Goal: Task Accomplishment & Management: Manage account settings

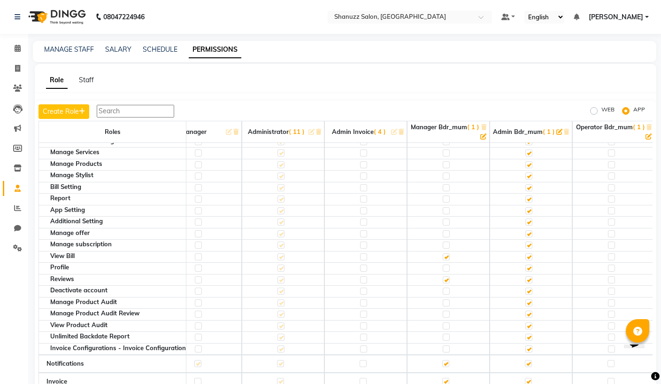
scroll to position [257, 110]
click at [636, 125] on span "( 1 )" at bounding box center [639, 127] width 12 height 8
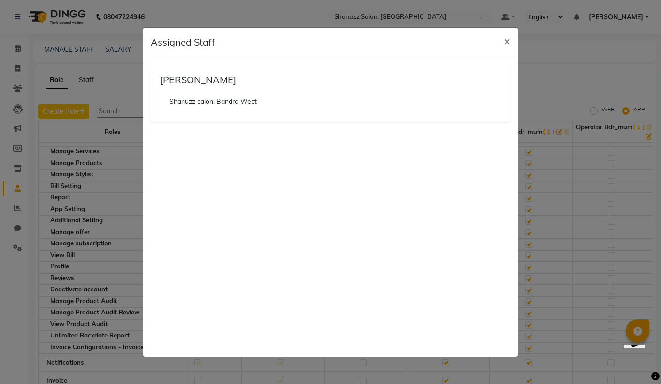
click at [513, 46] on button "×" at bounding box center [508, 41] width 22 height 26
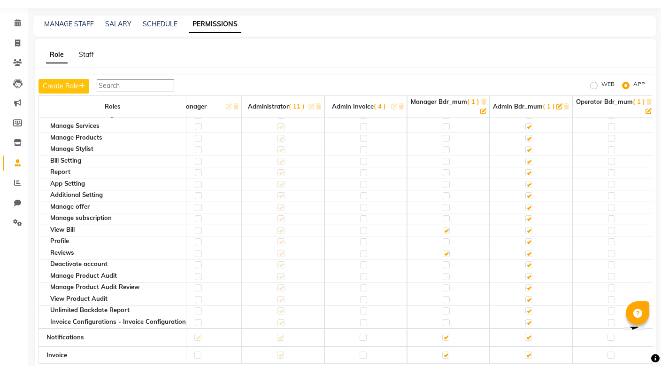
scroll to position [0, 0]
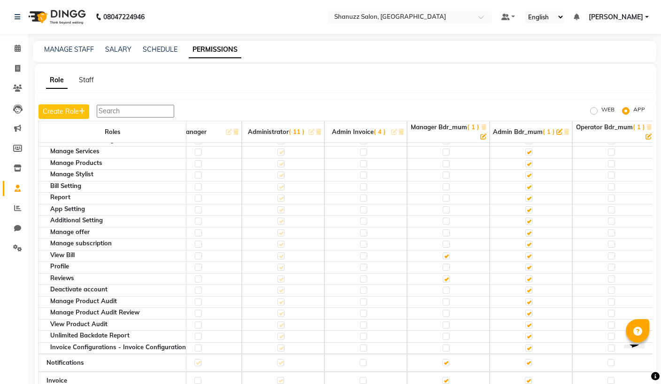
click at [390, 19] on div at bounding box center [410, 17] width 164 height 9
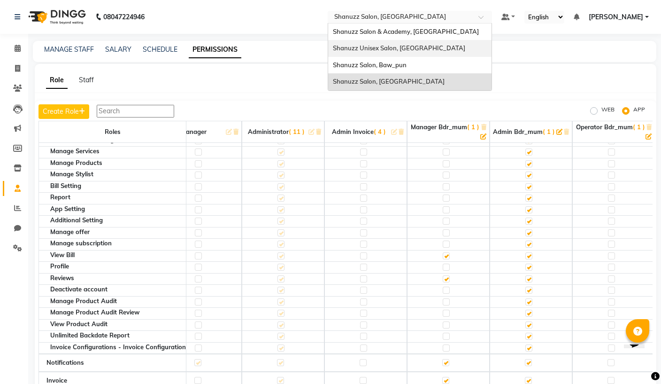
click at [375, 47] on div "Shanuzz Unisex Salon, [GEOGRAPHIC_DATA]" at bounding box center [409, 48] width 163 height 17
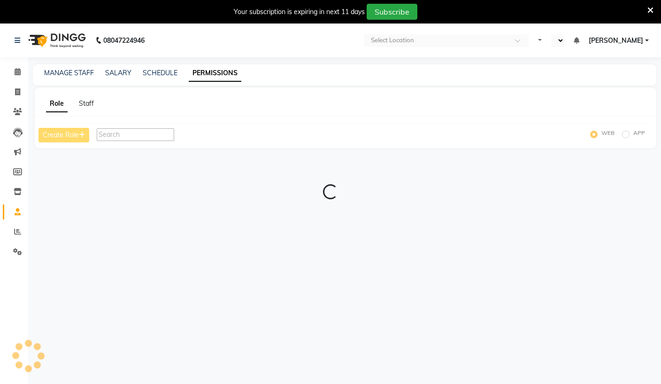
select select "en"
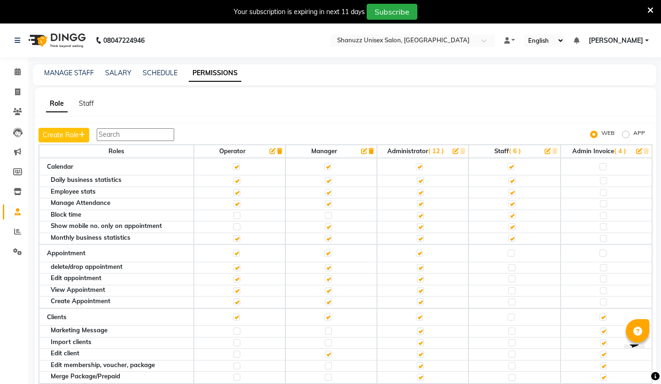
click at [62, 33] on img at bounding box center [56, 40] width 64 height 26
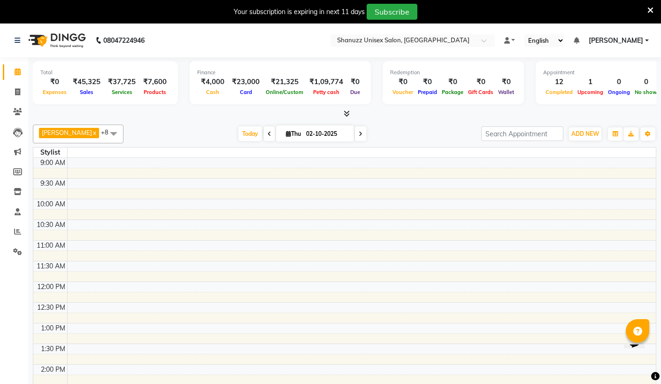
click at [655, 132] on button "Toggle Dropdown" at bounding box center [648, 133] width 15 height 13
click at [652, 132] on button "Toggle Dropdown" at bounding box center [648, 133] width 15 height 13
click at [650, 133] on icon "button" at bounding box center [648, 134] width 6 height 6
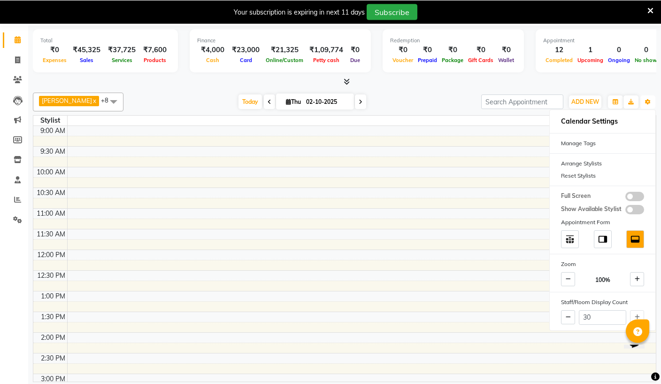
scroll to position [31, 0]
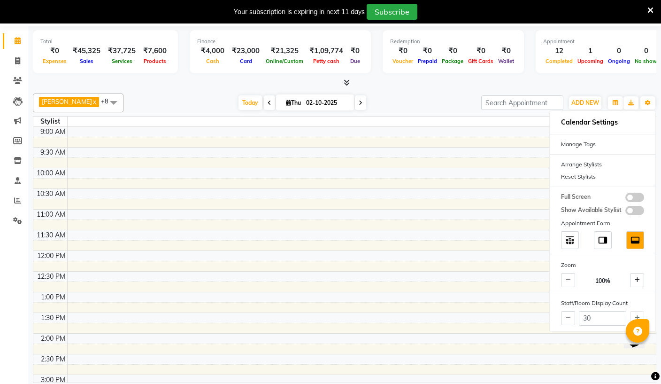
click at [642, 314] on div "30" at bounding box center [603, 318] width 106 height 18
click at [568, 316] on icon at bounding box center [568, 318] width 5 height 6
type input "29"
click at [638, 311] on button at bounding box center [637, 318] width 14 height 14
click at [652, 102] on button "Toggle Dropdown" at bounding box center [648, 102] width 15 height 13
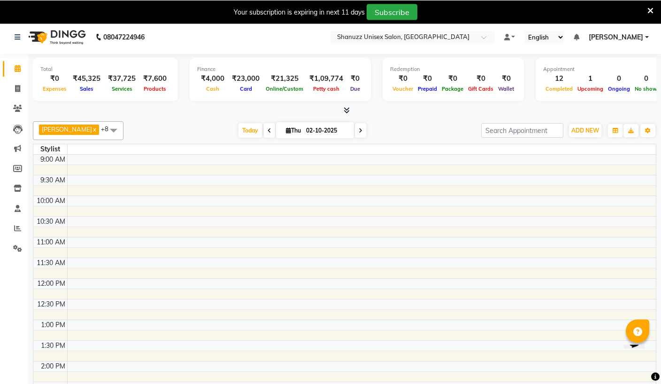
scroll to position [0, 0]
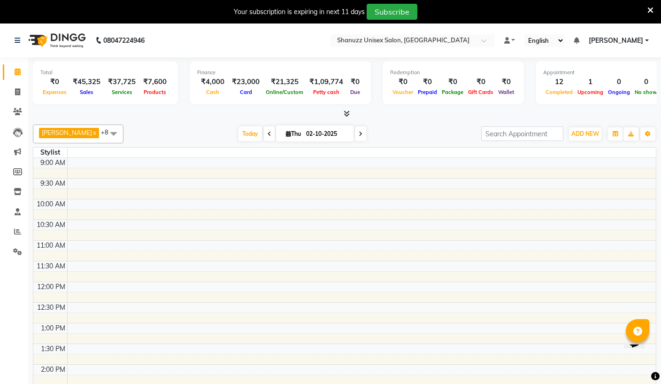
click at [374, 41] on input "text" at bounding box center [403, 41] width 136 height 9
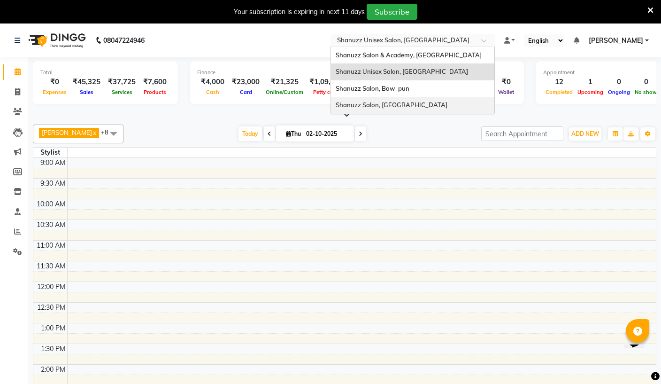
click at [336, 108] on span "Shanuzz Salon, [GEOGRAPHIC_DATA]" at bounding box center [392, 105] width 112 height 8
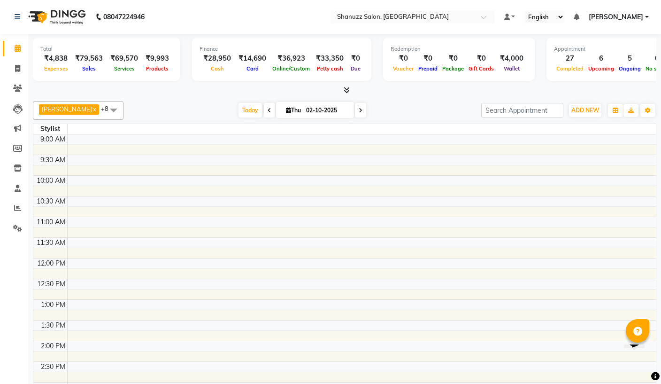
click at [15, 16] on icon at bounding box center [18, 17] width 6 height 7
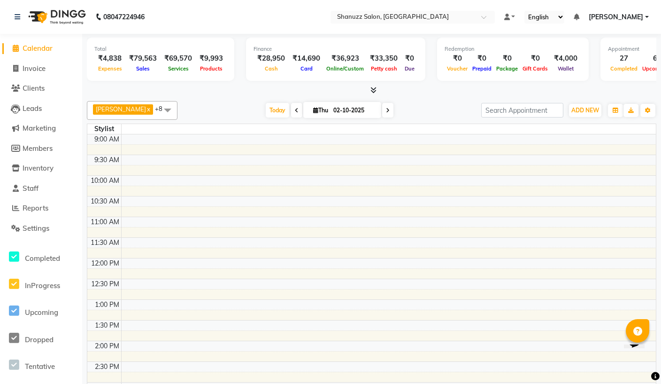
click at [49, 72] on link "Invoice" at bounding box center [41, 68] width 78 height 11
select select "service"
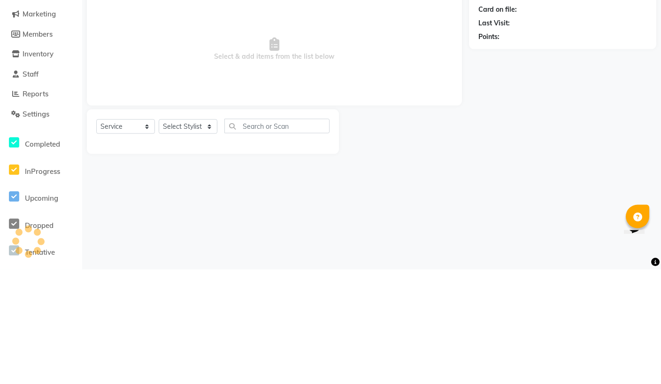
type input "1884"
select select "9055"
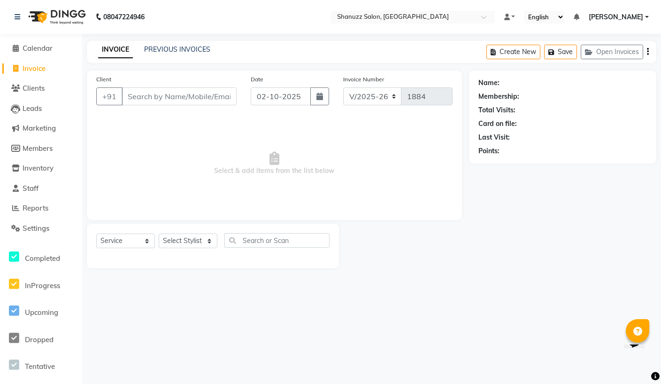
click at [176, 46] on link "PREVIOUS INVOICES" at bounding box center [177, 49] width 66 height 8
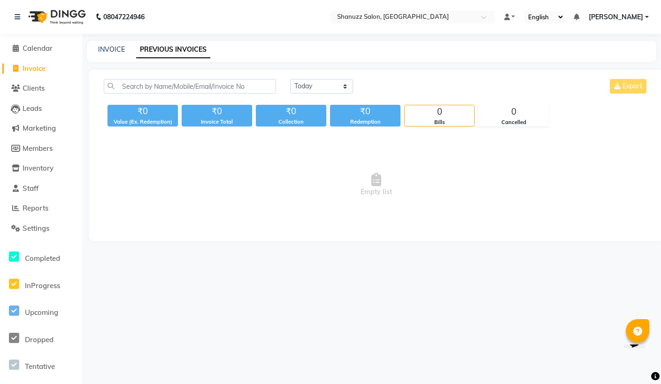
click at [40, 209] on span "Reports" at bounding box center [36, 207] width 26 height 9
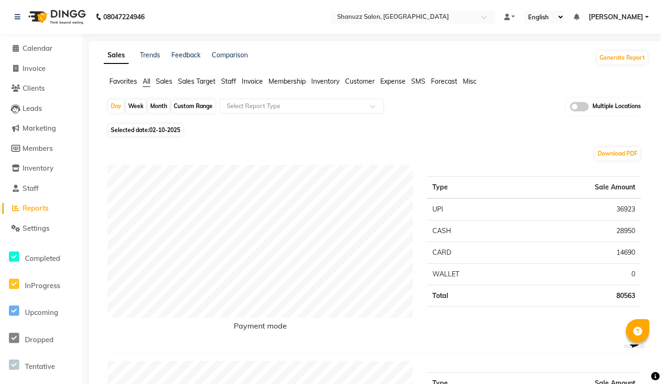
click at [525, 11] on div "English ENGLISH Español العربية मराठी हिंदी ગુજરાતી தமிழ் 中文" at bounding box center [545, 17] width 40 height 13
click at [525, 23] on select "English ENGLISH Español العربية मराठी हिंदी ગુજરાતી தமிழ் 中文" at bounding box center [545, 17] width 40 height 13
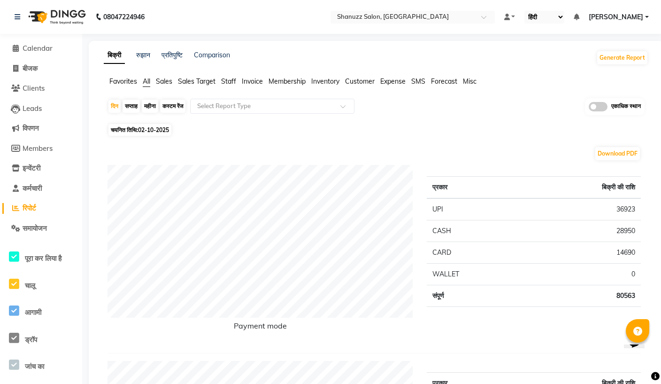
click at [525, 23] on select "English ENGLISH Español العربية मराठी हिंदी ગુજરાતી தமிழ் 中文" at bounding box center [545, 17] width 40 height 13
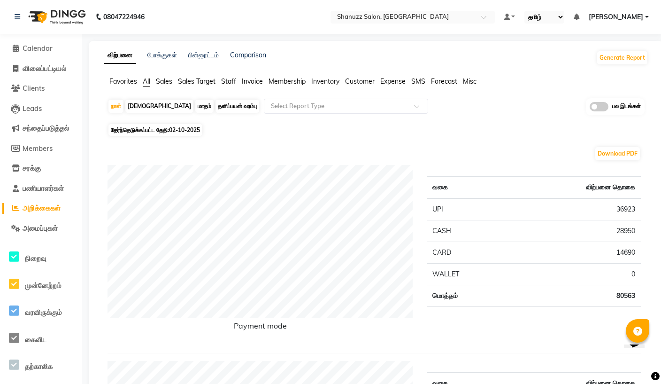
click at [525, 11] on select "English ENGLISH Español العربية मराठी हिंदी ગુજરાતી தமிழ் 中文" at bounding box center [545, 17] width 40 height 13
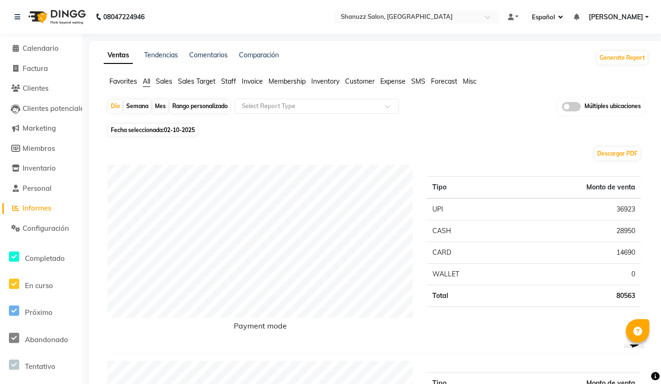
click at [528, 17] on select "Inglés INGLÉS Español العربية मराठी हिंदी ગુજરાતી தமிழ் 中文" at bounding box center [546, 17] width 36 height 13
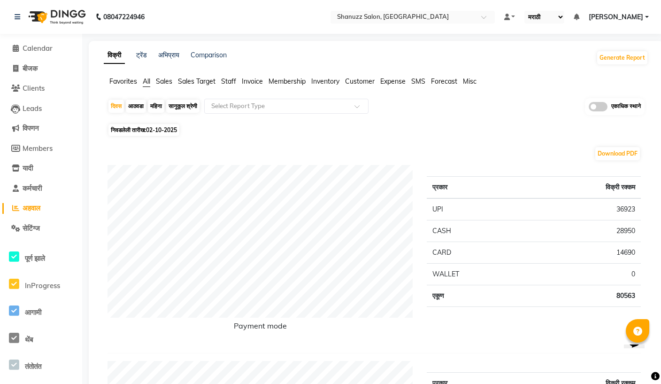
click at [525, 17] on select "English ENGLISH Español العربية मराठी हिंदी ગુજરાતી தமிழ் 中文" at bounding box center [545, 17] width 40 height 13
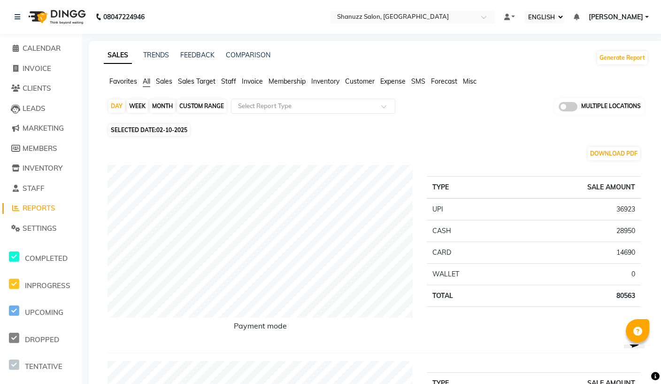
click at [525, 13] on select "English ENGLISH Español العربية मराठी हिंदी ગુજરાતી தமிழ் 中文" at bounding box center [545, 17] width 40 height 13
select select "en"
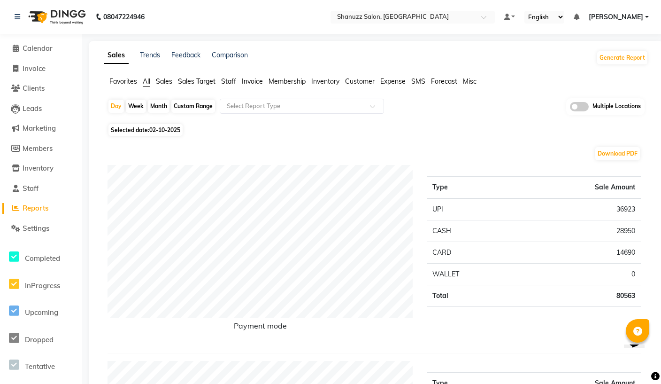
click at [29, 188] on span "Staff" at bounding box center [31, 188] width 16 height 9
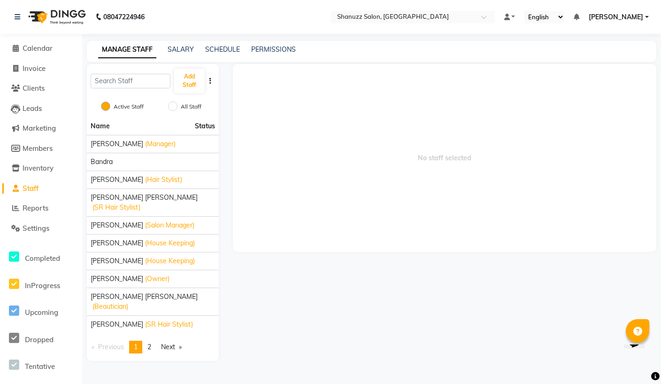
click at [272, 50] on link "PERMISSIONS" at bounding box center [273, 49] width 45 height 8
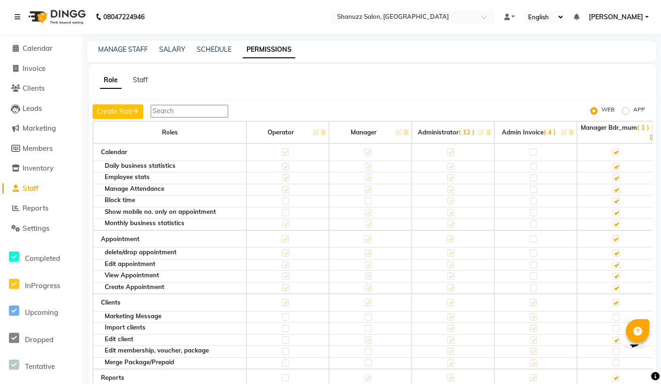
click at [335, 19] on input "text" at bounding box center [403, 17] width 136 height 9
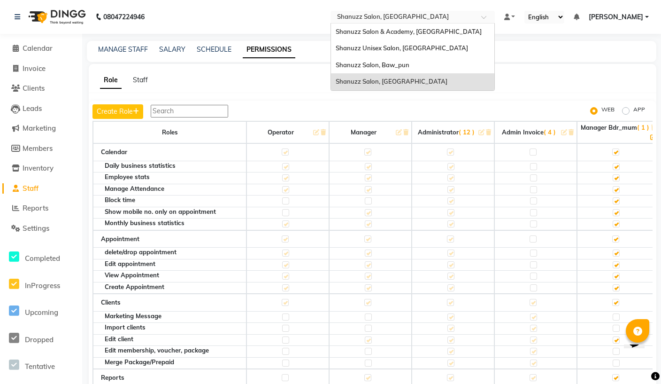
click at [336, 50] on span "Shanuzz Unisex Salon, [GEOGRAPHIC_DATA]" at bounding box center [402, 48] width 132 height 8
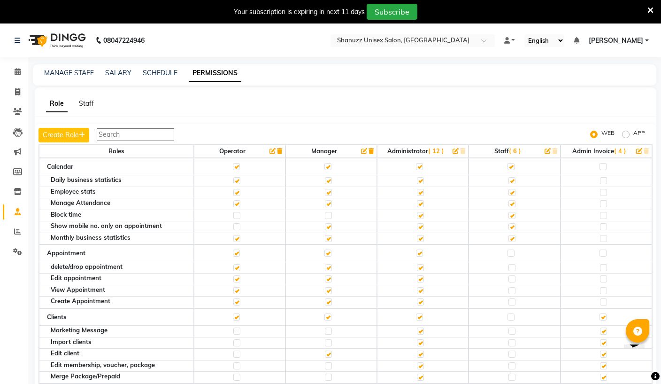
click at [335, 39] on input "text" at bounding box center [403, 41] width 136 height 9
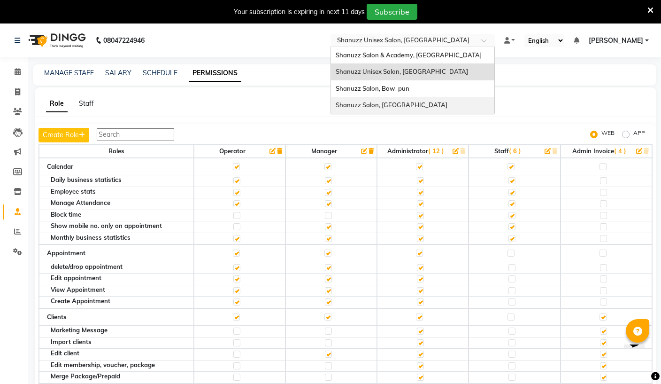
click at [336, 103] on span "Shanuzz Salon, [GEOGRAPHIC_DATA]" at bounding box center [392, 105] width 112 height 8
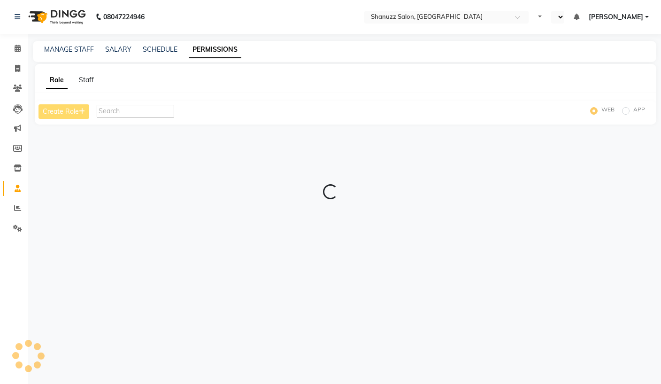
select select "en"
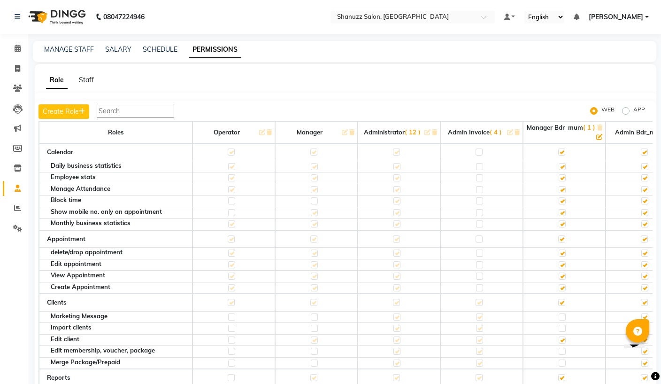
click at [59, 50] on link "MANAGE STAFF" at bounding box center [69, 49] width 50 height 8
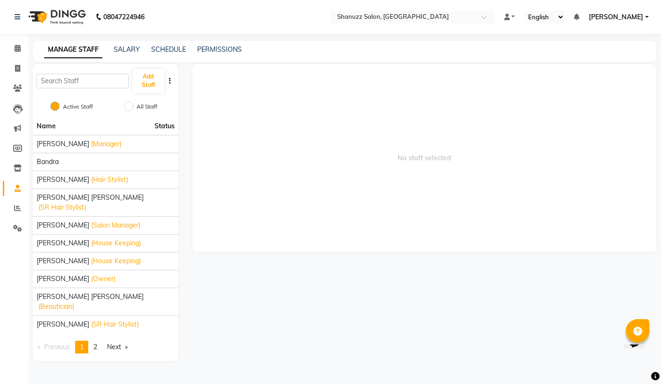
click at [63, 144] on span "Aishwarya Joshi" at bounding box center [63, 144] width 53 height 10
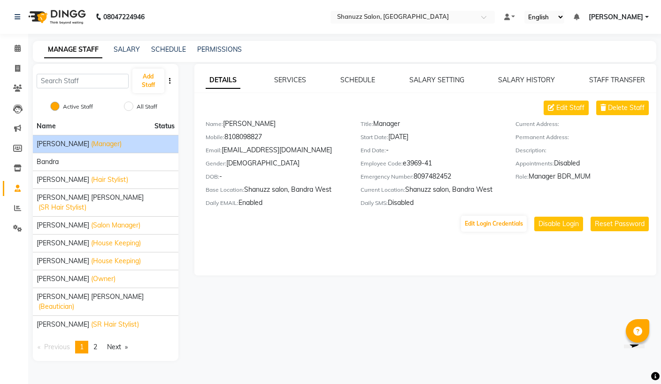
click at [504, 225] on button "Edit Login Credentials" at bounding box center [494, 224] width 66 height 16
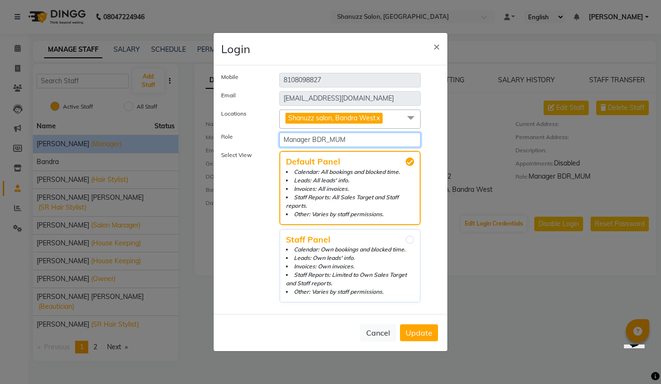
click at [307, 147] on select "Select Role Operator Manager Administrator Admin Invoice Manager BDR_MUM Admin …" at bounding box center [350, 139] width 141 height 15
select select "3570"
click at [426, 336] on span "Update" at bounding box center [419, 332] width 27 height 9
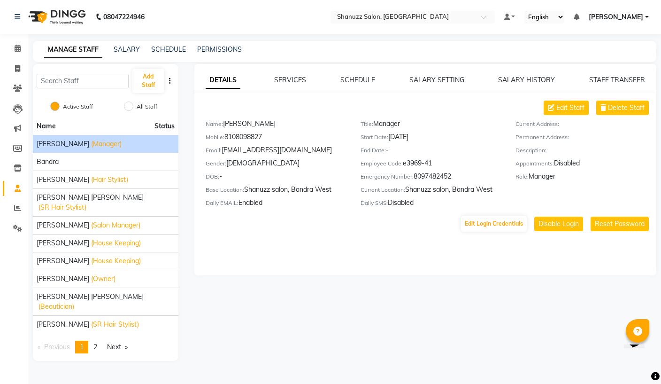
click at [91, 181] on span "(Hair Stylist)" at bounding box center [109, 180] width 37 height 10
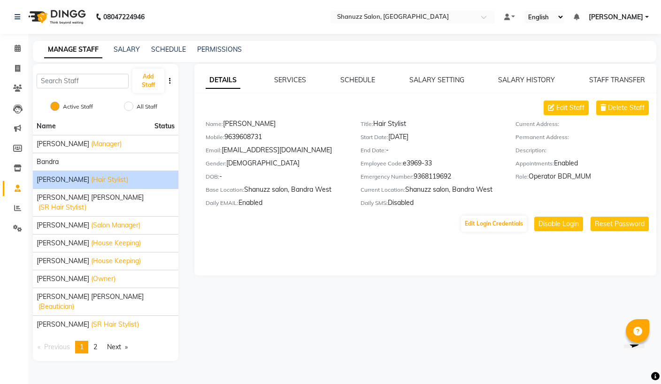
click at [499, 231] on button "Edit Login Credentials" at bounding box center [494, 224] width 66 height 16
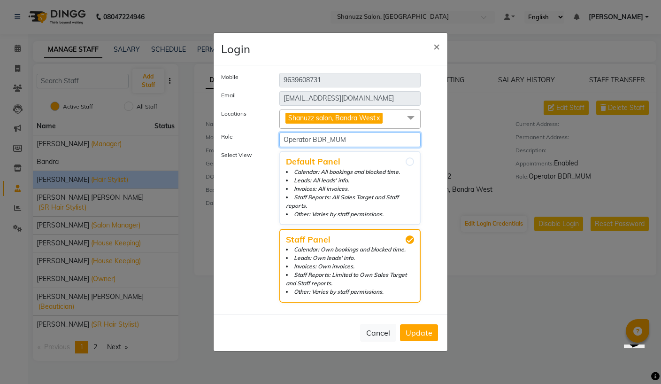
click at [298, 147] on select "Select Role Operator Manager Administrator Admin Invoice Manager BDR_MUM Admin …" at bounding box center [350, 139] width 141 height 15
click at [295, 147] on select "Select Role Operator Manager Administrator Admin Invoice Manager BDR_MUM Admin …" at bounding box center [350, 139] width 141 height 15
select select "3569"
click at [426, 333] on span "Update" at bounding box center [419, 332] width 27 height 9
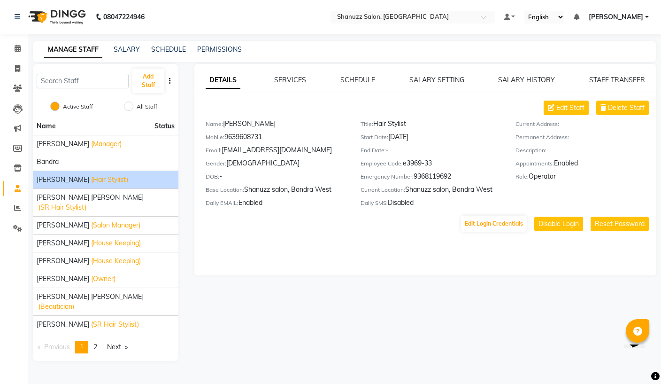
click at [99, 341] on link "page 2" at bounding box center [95, 347] width 13 height 13
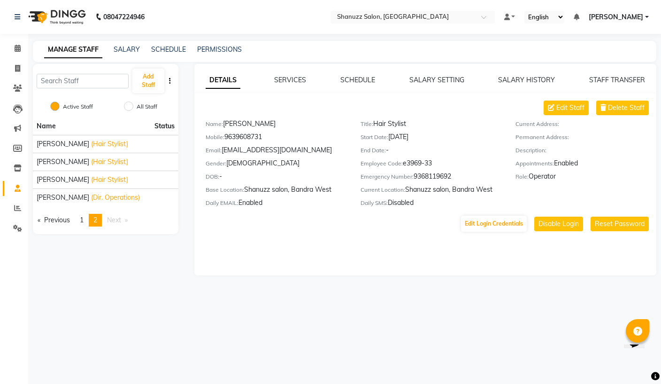
click at [69, 201] on span "[PERSON_NAME]" at bounding box center [63, 198] width 53 height 10
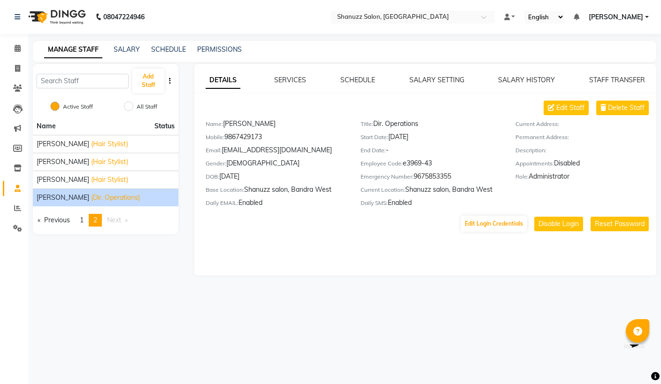
click at [505, 225] on button "Edit Login Credentials" at bounding box center [494, 224] width 66 height 16
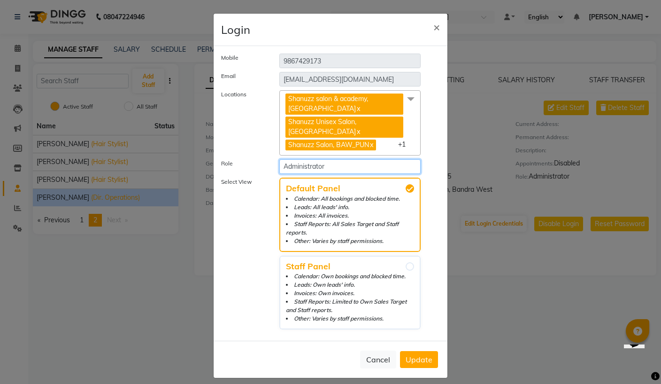
click at [300, 164] on select "Select Role Operator Manager Administrator Admin Invoice Manager BDR_MUM Admin …" at bounding box center [350, 166] width 141 height 15
click at [394, 163] on select "Select Role Operator Manager Administrator Admin Invoice Manager BDR_MUM Admin …" at bounding box center [350, 166] width 141 height 15
select select "3571"
click at [427, 355] on span "Update" at bounding box center [419, 359] width 27 height 9
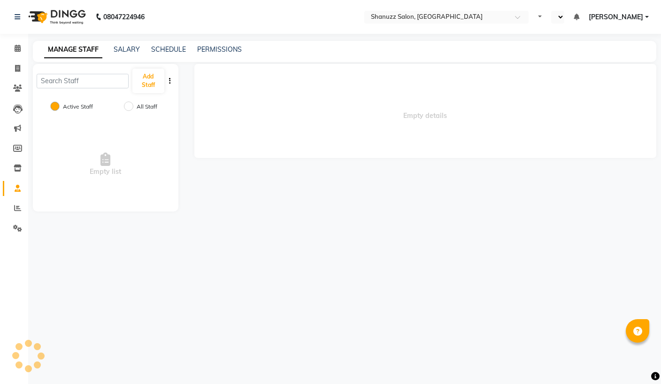
select select "en"
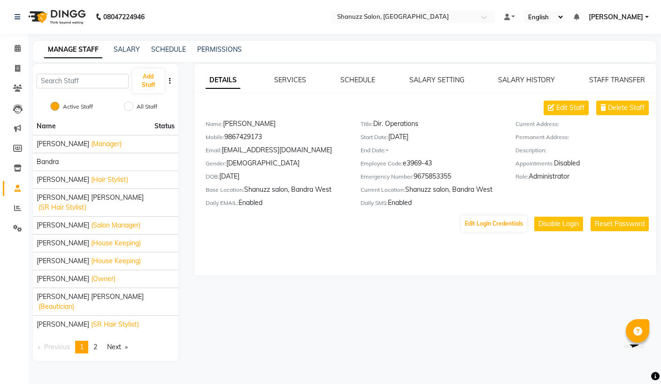
click at [224, 51] on link "PERMISSIONS" at bounding box center [219, 49] width 45 height 8
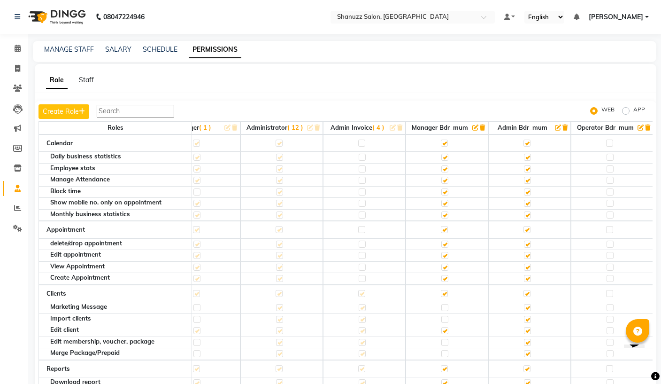
scroll to position [0, 117]
click at [642, 128] on icon "button" at bounding box center [641, 127] width 6 height 6
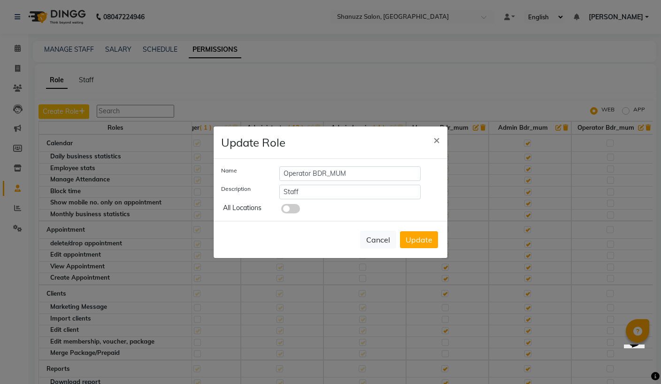
click at [386, 247] on button "Cancel" at bounding box center [378, 240] width 36 height 18
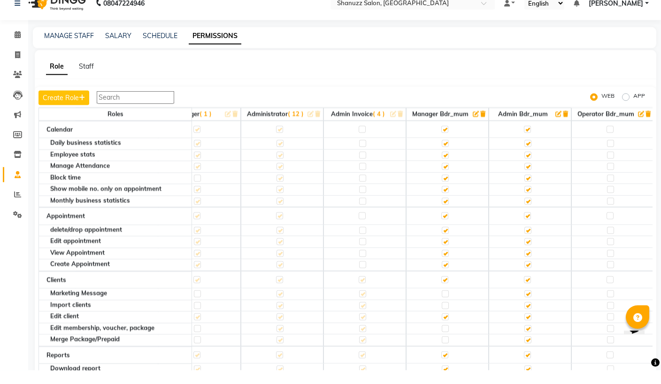
scroll to position [8, 0]
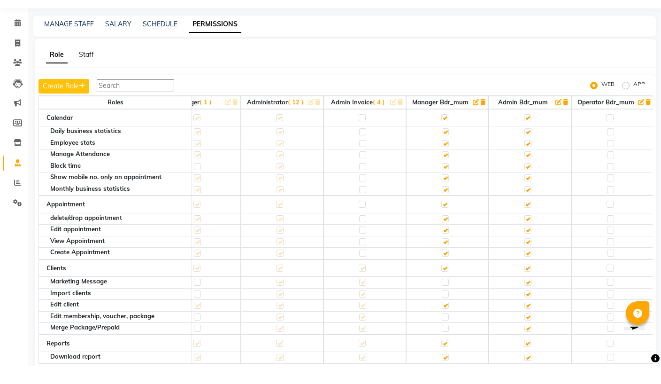
click at [650, 116] on button "button" at bounding box center [649, 120] width 7 height 9
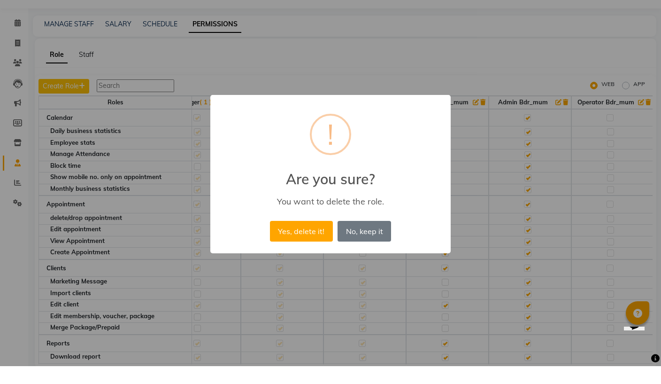
click at [317, 239] on button "Yes, delete it!" at bounding box center [301, 249] width 63 height 21
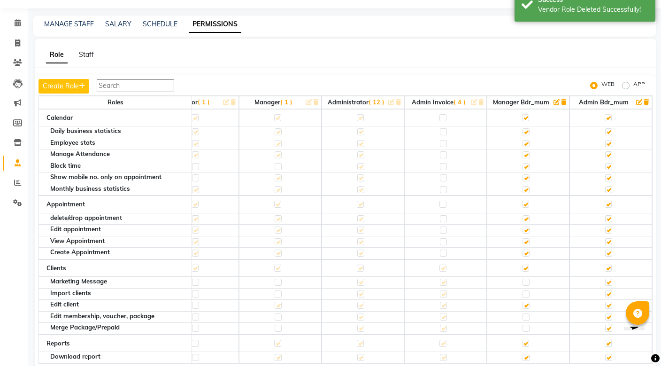
scroll to position [0, 34]
click at [651, 114] on th "Admin Bdr_mum" at bounding box center [613, 120] width 83 height 13
click at [648, 117] on icon "button" at bounding box center [648, 120] width 5 height 6
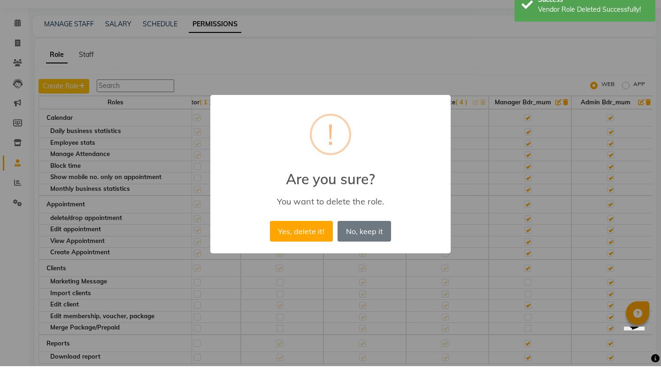
click at [321, 239] on button "Yes, delete it!" at bounding box center [301, 249] width 63 height 21
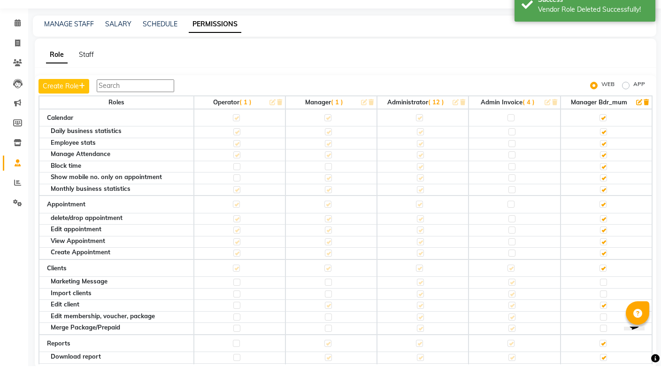
scroll to position [0, 0]
click at [650, 116] on button "button" at bounding box center [647, 120] width 7 height 9
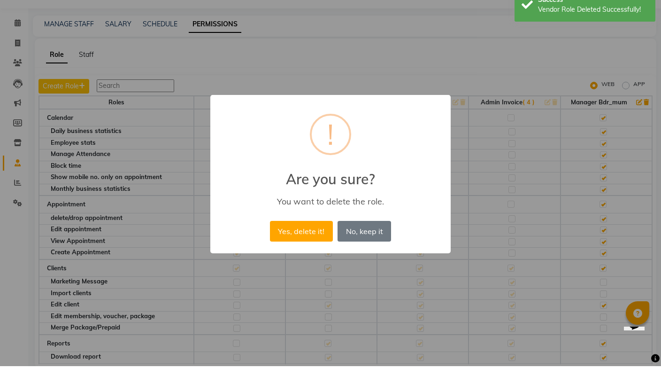
click at [318, 239] on button "Yes, delete it!" at bounding box center [301, 249] width 63 height 21
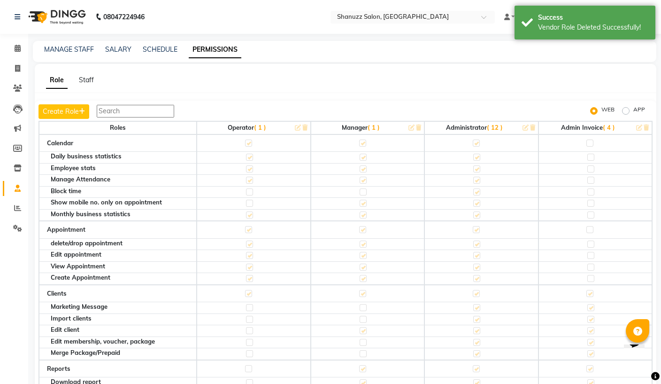
click at [335, 19] on input "text" at bounding box center [403, 17] width 136 height 9
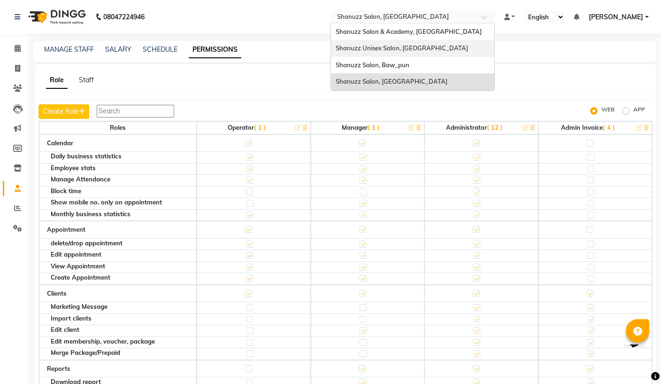
click at [331, 42] on div "Shanuzz Unisex Salon, Oshiwara" at bounding box center [412, 48] width 163 height 17
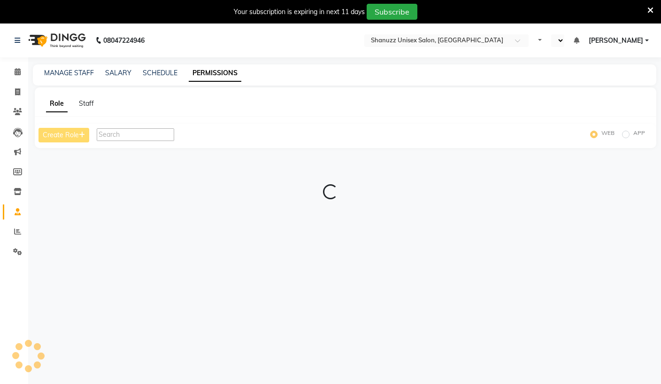
select select "en"
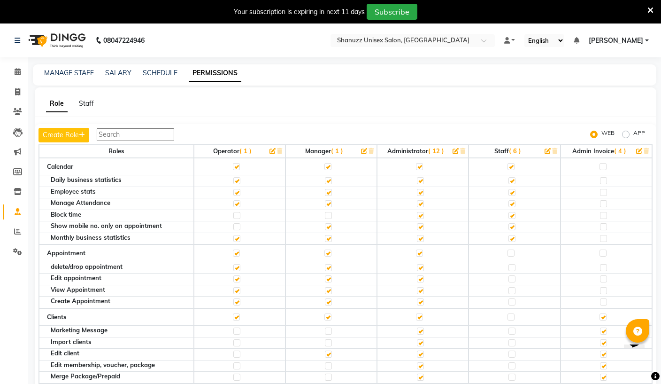
click at [57, 75] on link "MANAGE STAFF" at bounding box center [69, 73] width 50 height 8
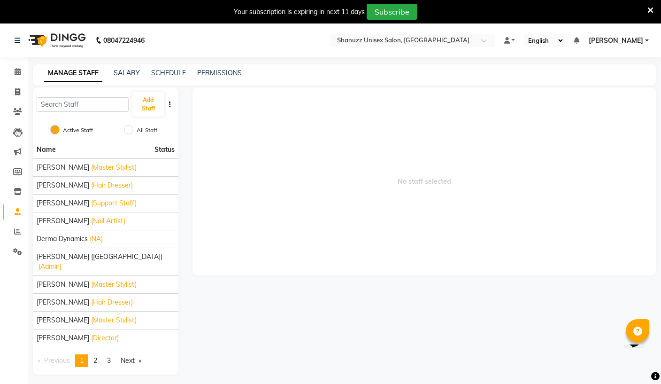
click at [65, 164] on span "[PERSON_NAME]" at bounding box center [63, 168] width 53 height 10
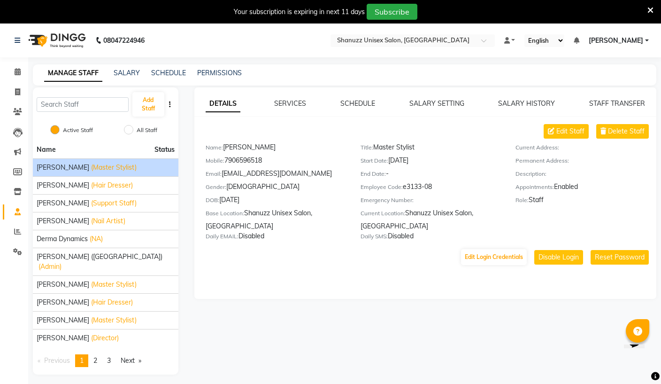
click at [500, 255] on button "Edit Login Credentials" at bounding box center [494, 257] width 66 height 16
select select "3634"
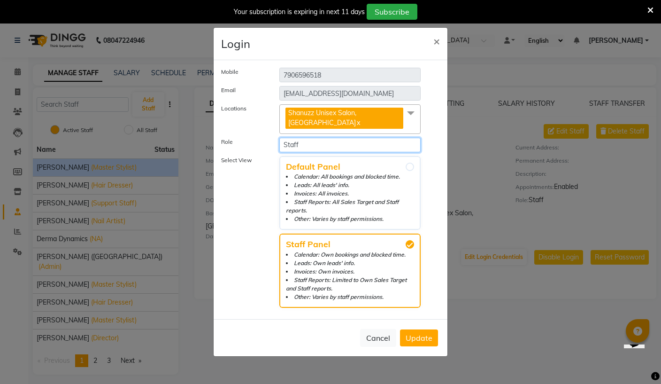
click at [384, 152] on select "Select Role Operator Manager Administrator Staff Admin Invoice" at bounding box center [350, 145] width 141 height 15
click at [381, 334] on button "Cancel" at bounding box center [378, 338] width 36 height 18
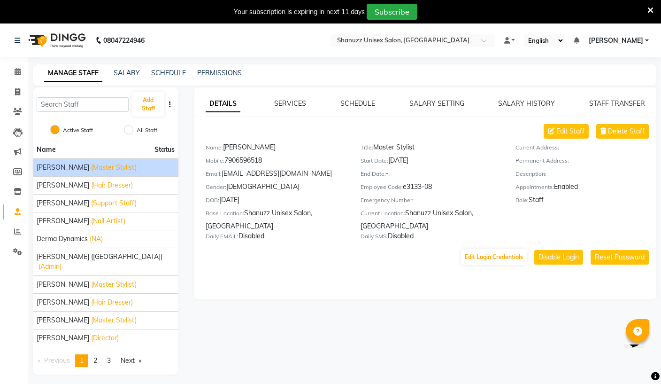
click at [356, 39] on input "text" at bounding box center [403, 41] width 136 height 9
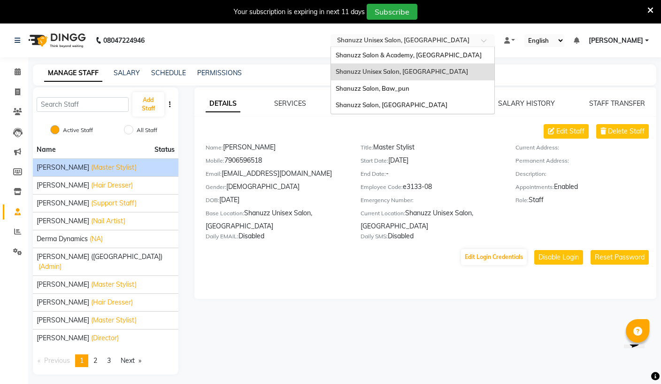
click at [336, 102] on span "Shanuzz Salon, [GEOGRAPHIC_DATA]" at bounding box center [392, 105] width 112 height 8
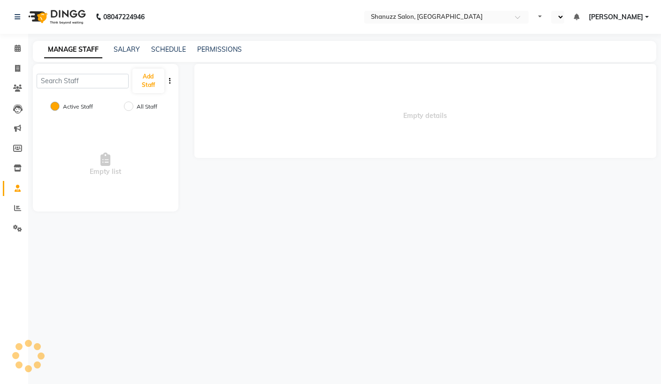
select select "en"
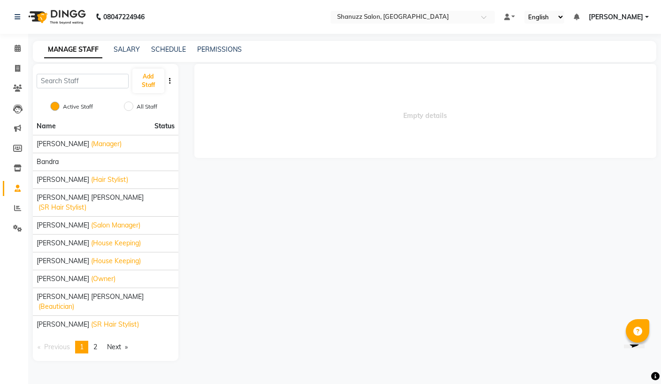
click at [66, 147] on span "[PERSON_NAME]" at bounding box center [63, 144] width 53 height 10
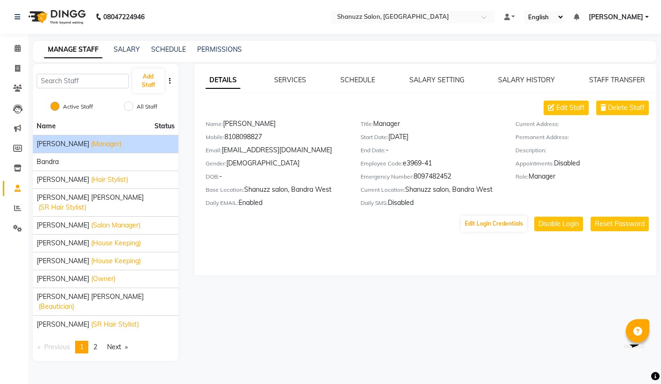
click at [505, 222] on button "Edit Login Credentials" at bounding box center [494, 224] width 66 height 16
select select "3570"
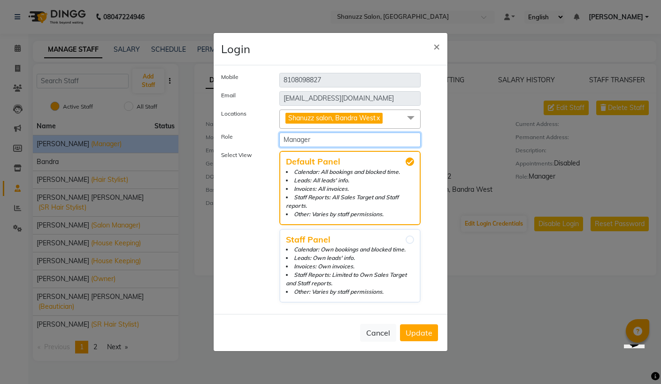
click at [395, 147] on select "Select Role Operator Manager Administrator Admin Invoice" at bounding box center [350, 139] width 141 height 15
click at [67, 179] on ngb-modal-window "Login × Mobile [PHONE_NUMBER] Email [EMAIL_ADDRESS][DOMAIN_NAME] Locations [GEO…" at bounding box center [330, 192] width 661 height 384
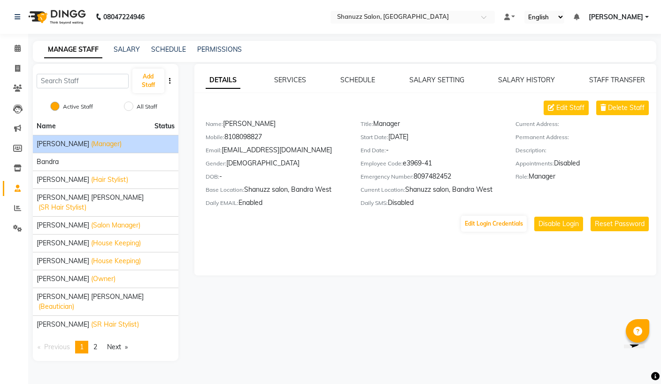
click at [229, 49] on link "PERMISSIONS" at bounding box center [219, 49] width 45 height 8
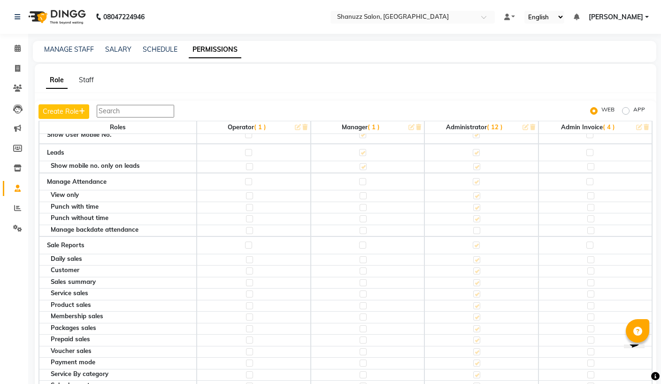
click at [356, 18] on input "text" at bounding box center [403, 17] width 136 height 9
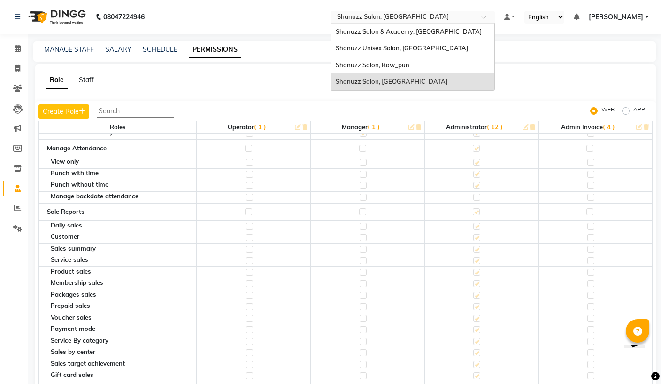
click at [348, 48] on div "Shanuzz Unisex Salon, [GEOGRAPHIC_DATA]" at bounding box center [412, 48] width 163 height 17
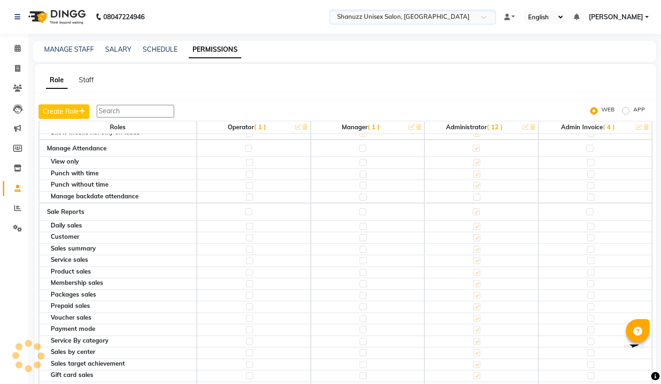
scroll to position [1579, 0]
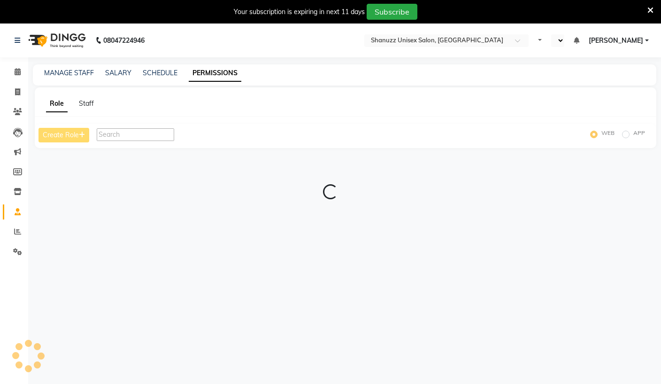
select select "en"
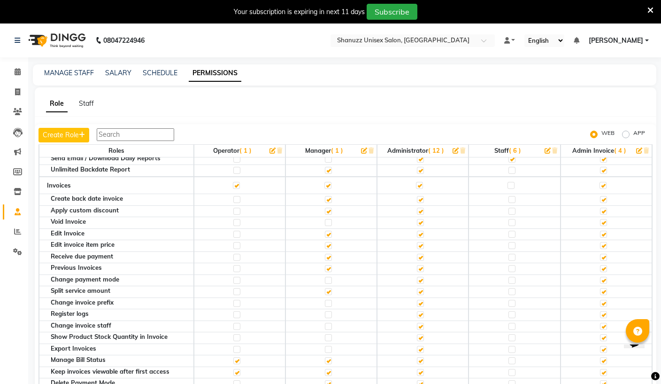
scroll to position [279, 0]
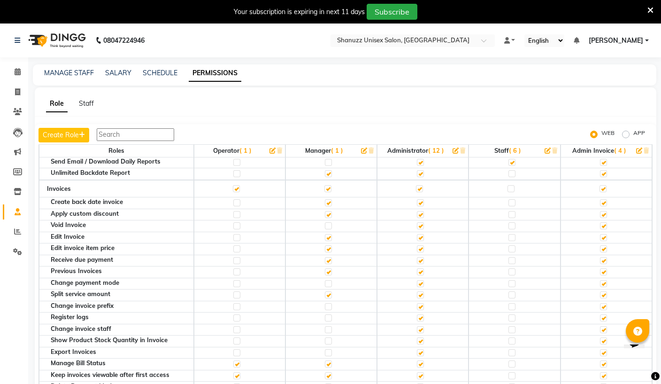
click at [330, 222] on label at bounding box center [328, 225] width 7 height 7
click at [330, 223] on input "checkbox" at bounding box center [328, 226] width 6 height 6
checkbox input "true"
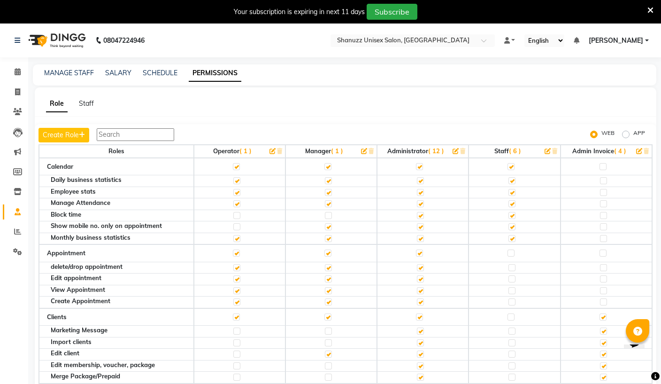
scroll to position [0, 0]
click at [366, 38] on input "text" at bounding box center [403, 41] width 136 height 9
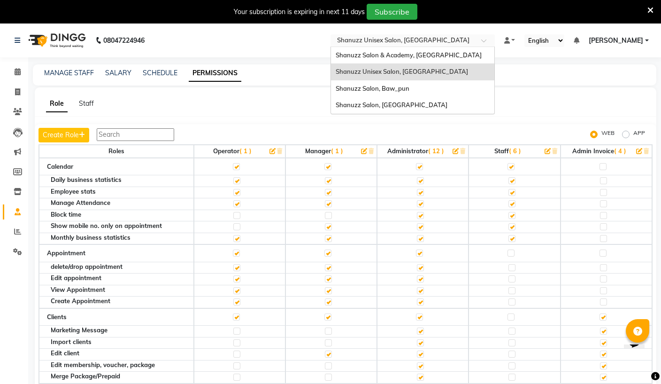
click at [336, 103] on span "Shanuzz Salon, [GEOGRAPHIC_DATA]" at bounding box center [392, 105] width 112 height 8
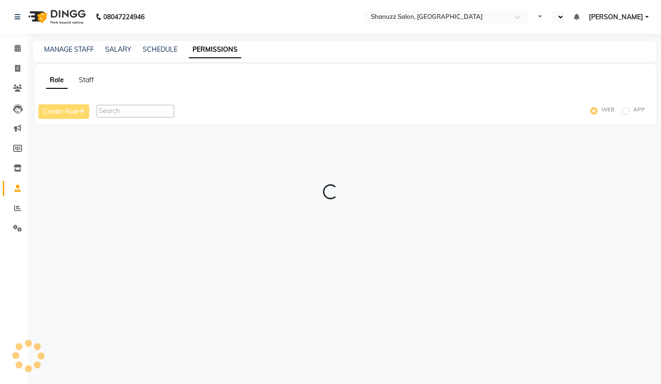
select select "en"
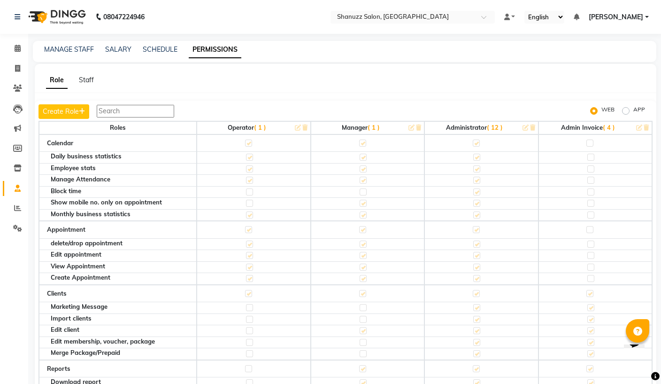
click at [54, 19] on img at bounding box center [56, 17] width 64 height 26
